Goal: Information Seeking & Learning: Find specific fact

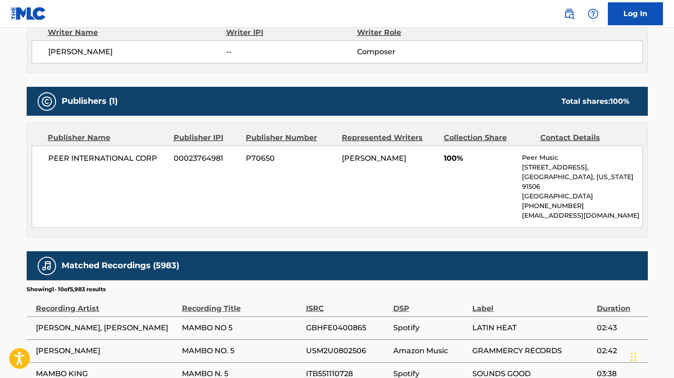
scroll to position [346, 0]
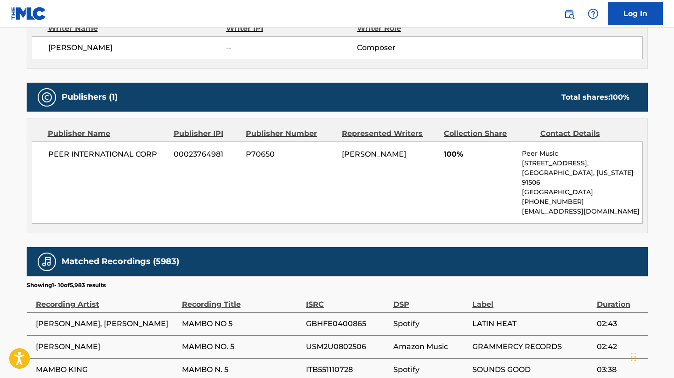
drag, startPoint x: 534, startPoint y: 212, endPoint x: 522, endPoint y: 204, distance: 14.2
click at [522, 207] on p "[EMAIL_ADDRESS][DOMAIN_NAME]" at bounding box center [582, 212] width 120 height 10
copy p "[EMAIL_ADDRESS][DOMAIN_NAME]"
click at [328, 213] on div "PEER INTERNATIONAL CORP 00023764981 P70650 [PERSON_NAME] 100% Peer Music [STREE…" at bounding box center [337, 183] width 611 height 82
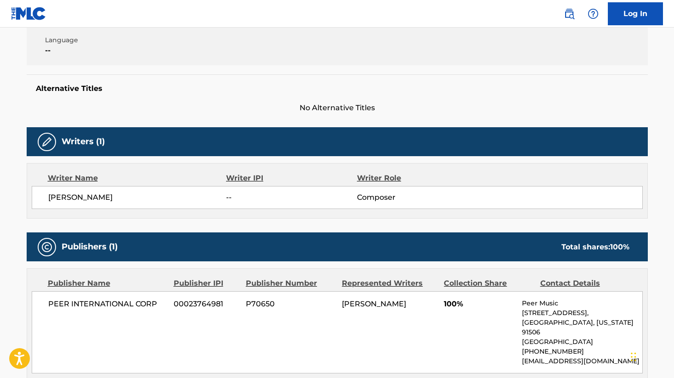
scroll to position [0, 0]
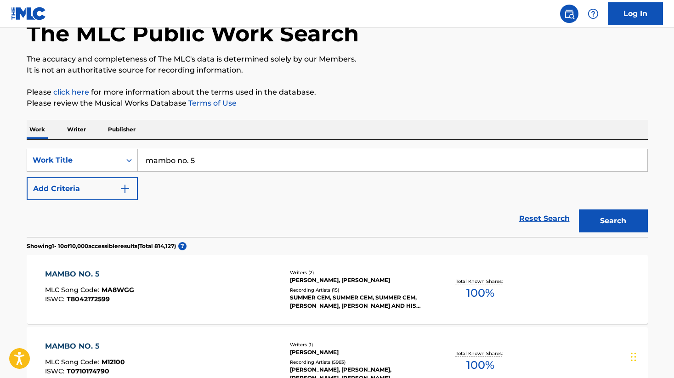
scroll to position [39, 0]
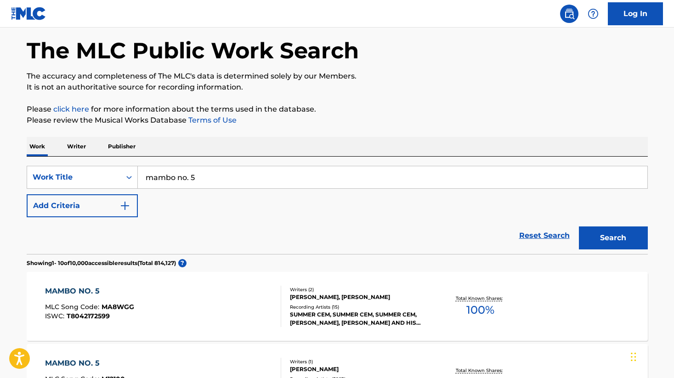
click at [214, 179] on input "mambo no. 5" at bounding box center [393, 177] width 510 height 22
type input "mambo no. 5 (A Little bit mambo)"
click at [606, 244] on button "Search" at bounding box center [613, 238] width 69 height 23
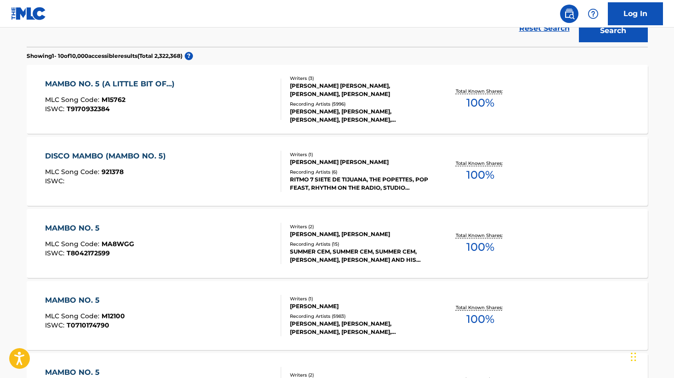
scroll to position [247, 0]
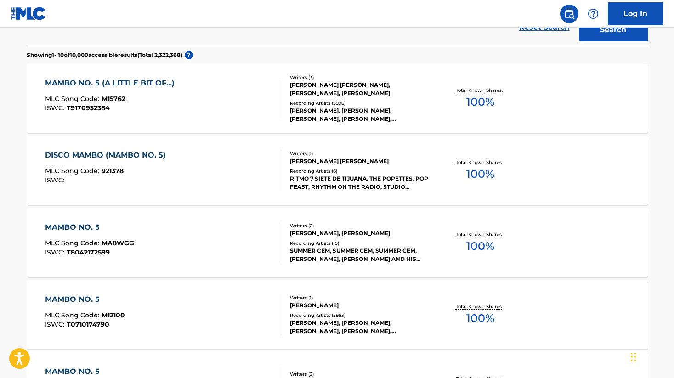
click at [147, 85] on div "MAMBO NO. 5 (A LITTLE BIT OF...)" at bounding box center [112, 83] width 134 height 11
